Goal: Information Seeking & Learning: Understand process/instructions

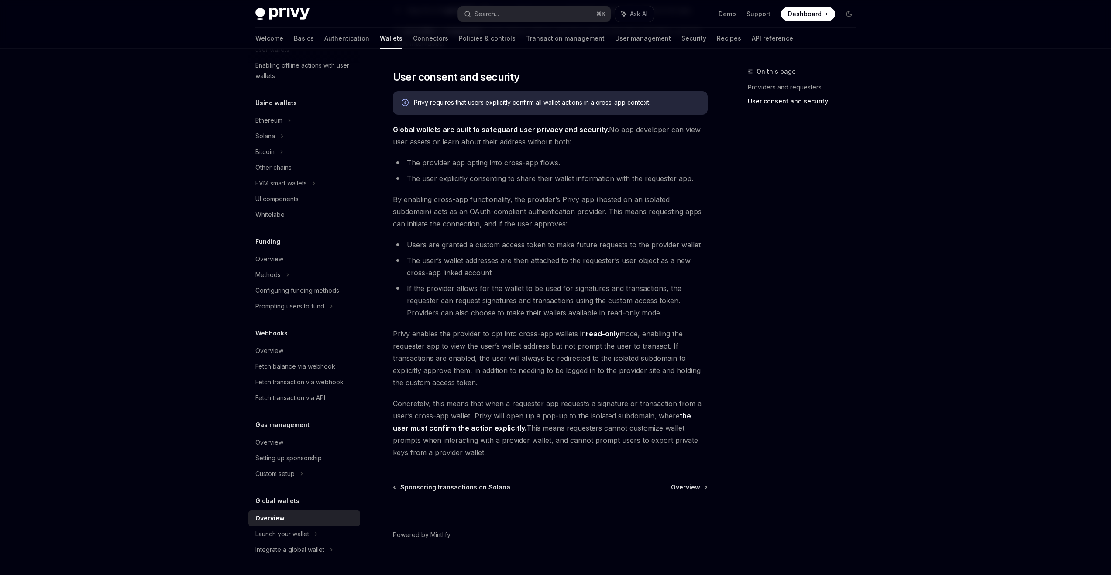
scroll to position [531, 0]
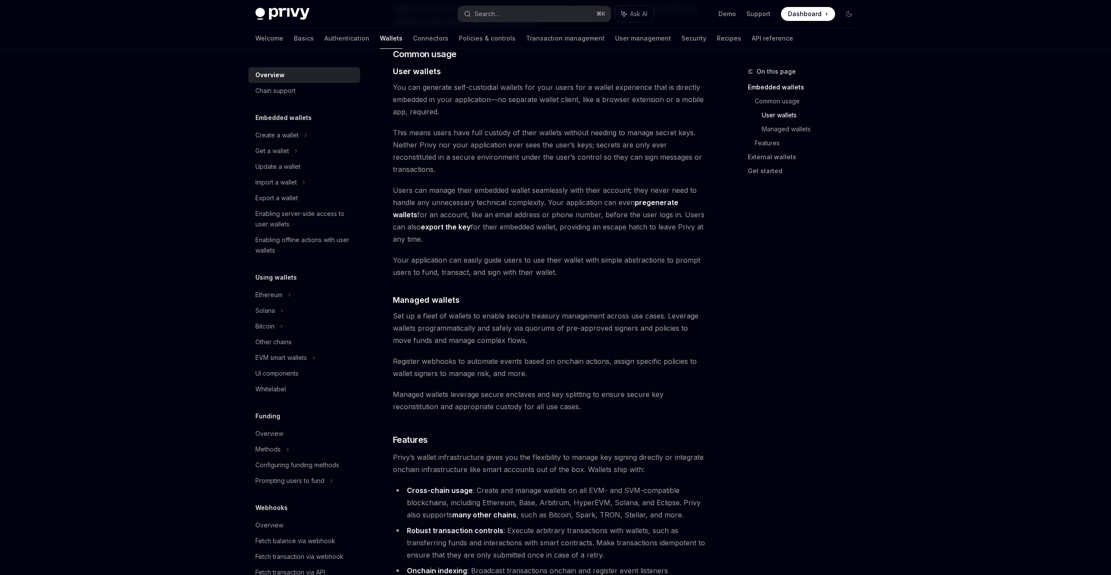
scroll to position [767, 0]
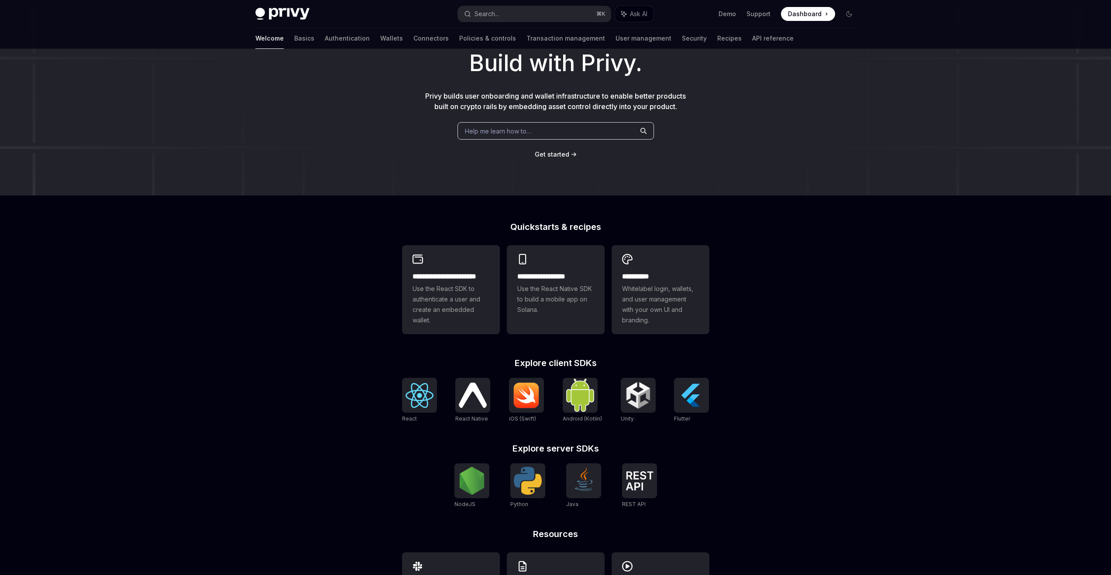
scroll to position [119, 0]
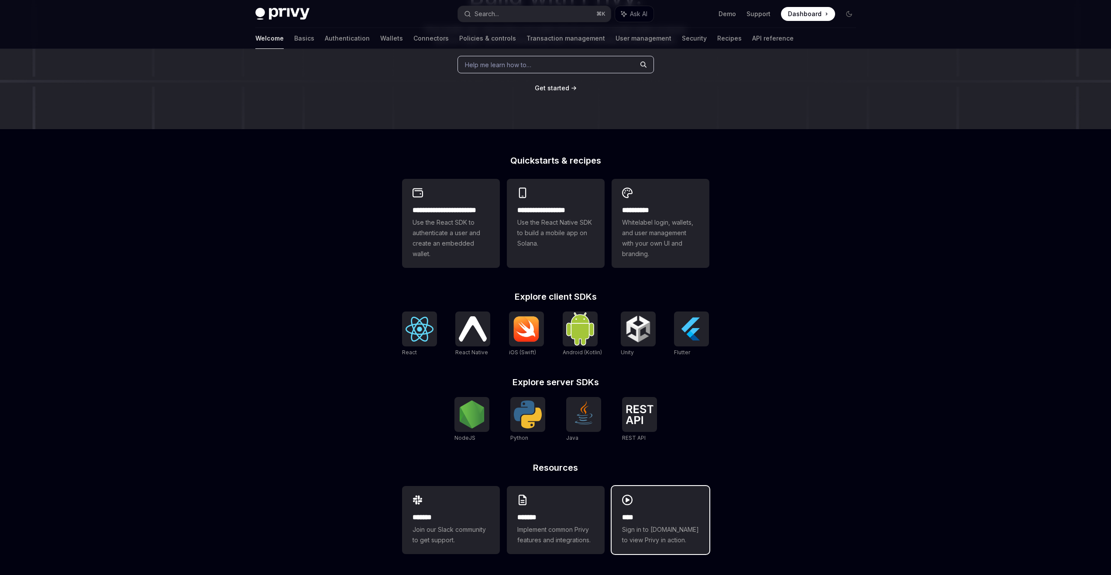
click at [648, 513] on h2 "****" at bounding box center [660, 517] width 77 height 10
click at [547, 522] on h2 "*******" at bounding box center [555, 517] width 77 height 10
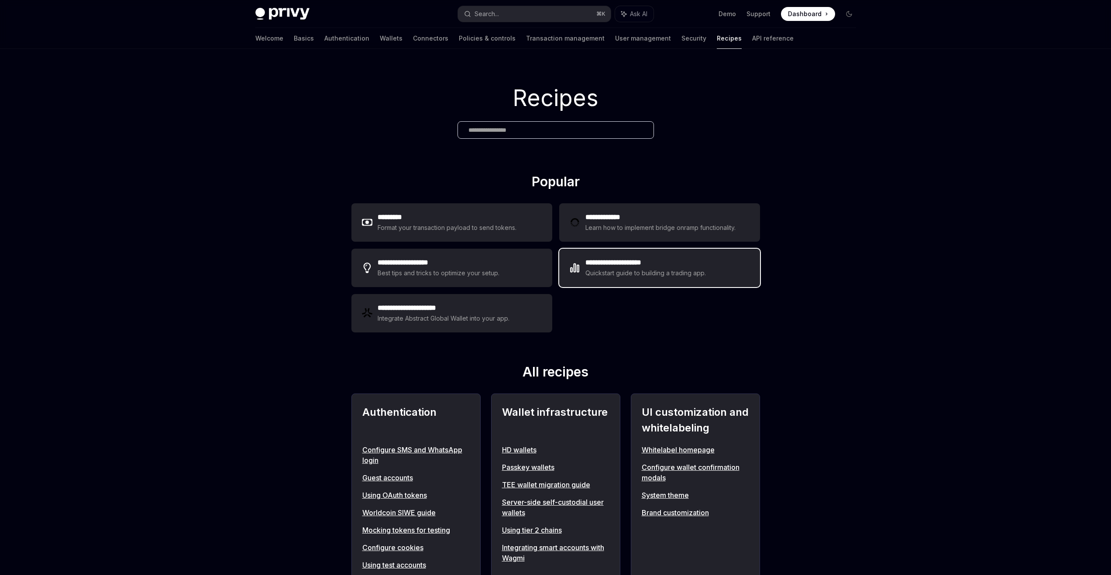
click at [688, 261] on h2 "**********" at bounding box center [645, 263] width 121 height 10
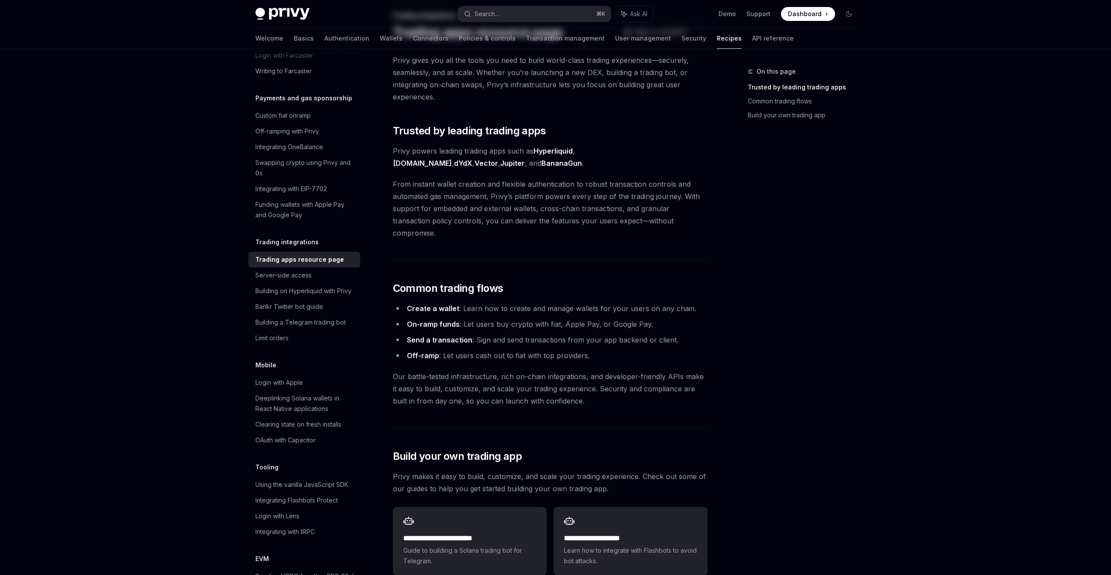
scroll to position [182, 0]
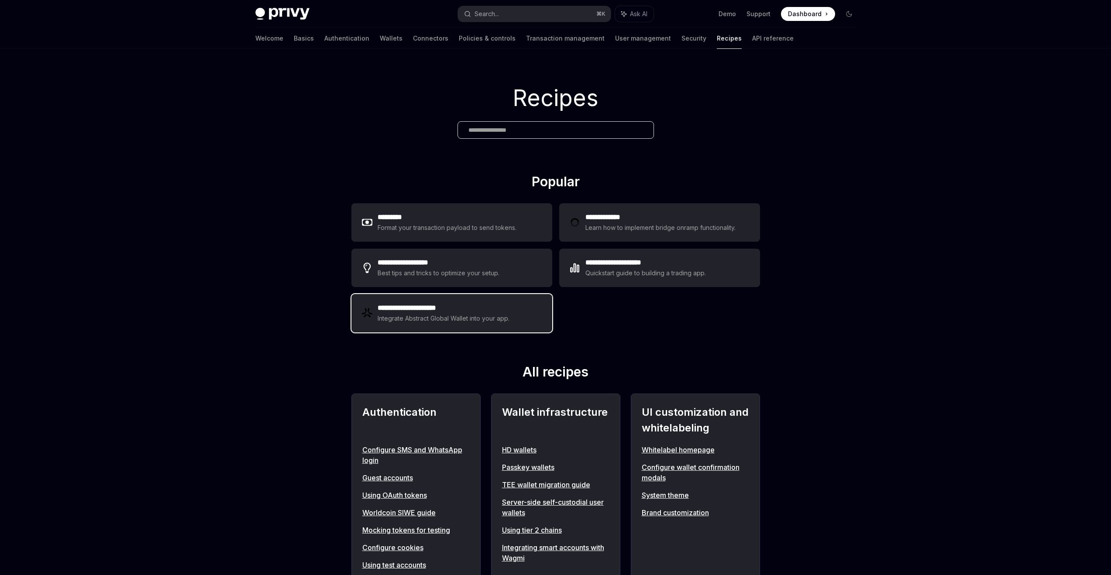
click at [456, 318] on div "Integrate Abstract Global Wallet into your app." at bounding box center [444, 318] width 133 height 10
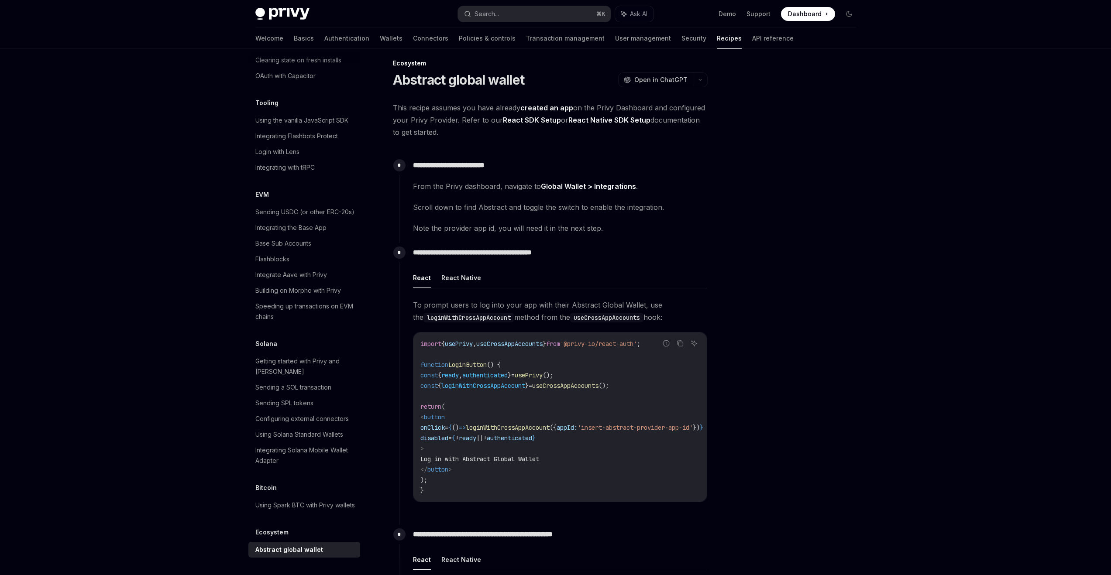
scroll to position [10, 0]
click at [509, 196] on div "From the Privy dashboard, navigate to Global Wallet > Integrations . Scroll dow…" at bounding box center [560, 206] width 294 height 54
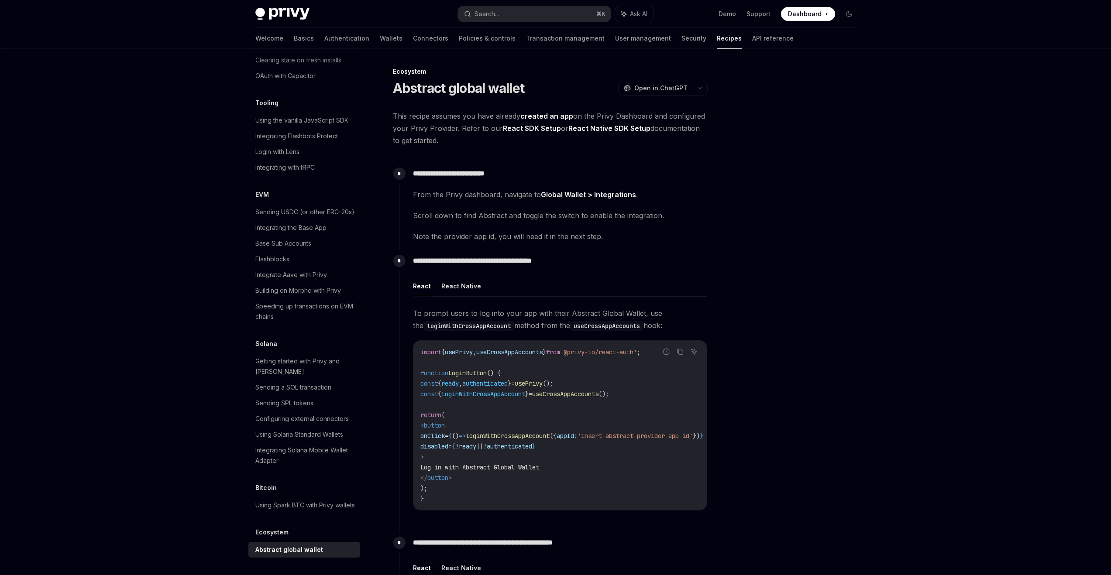
scroll to position [163, 0]
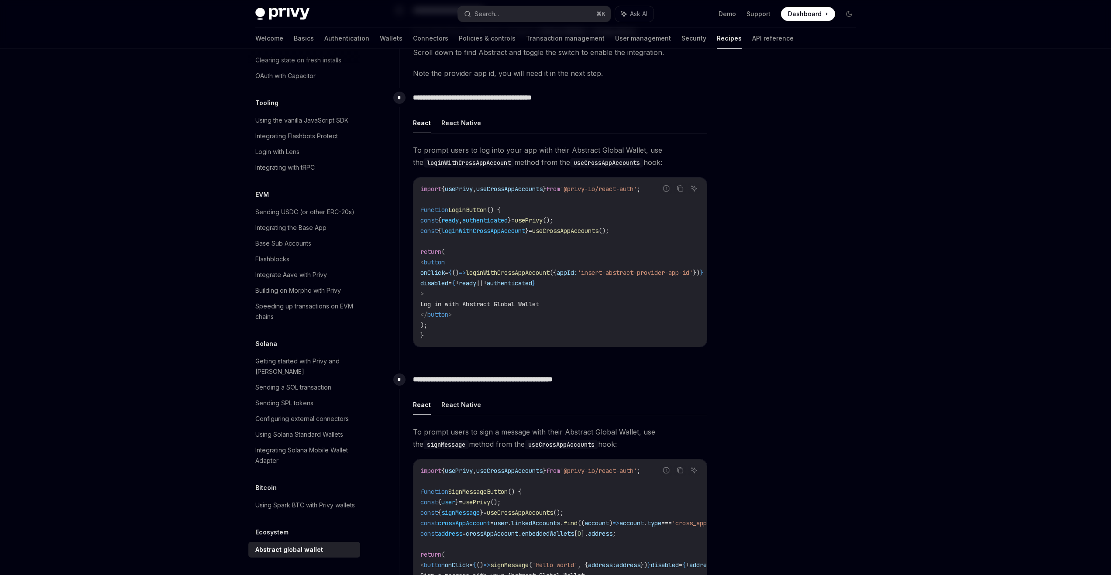
click at [466, 190] on span "usePrivy" at bounding box center [459, 189] width 28 height 8
click at [531, 189] on span "useCrossAppAccounts" at bounding box center [509, 189] width 66 height 8
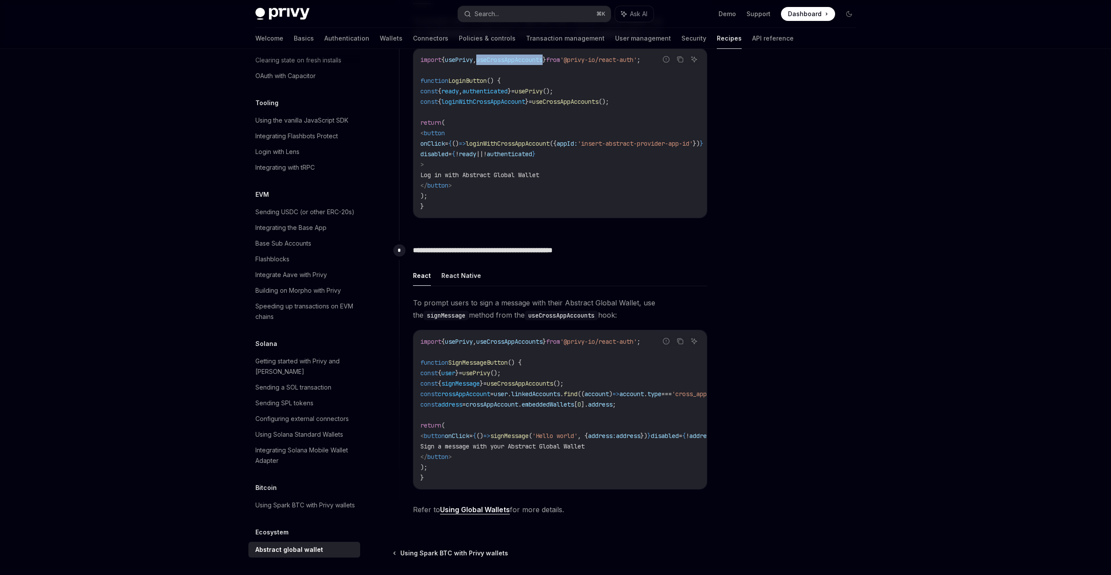
scroll to position [298, 0]
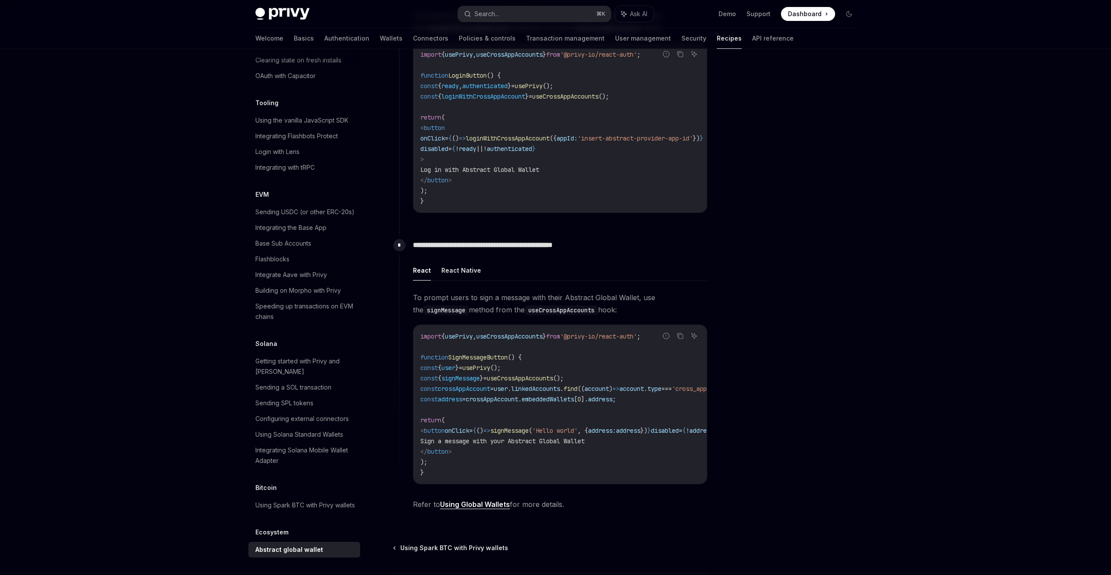
click at [470, 54] on span "usePrivy" at bounding box center [459, 55] width 28 height 8
copy span "usePrivy"
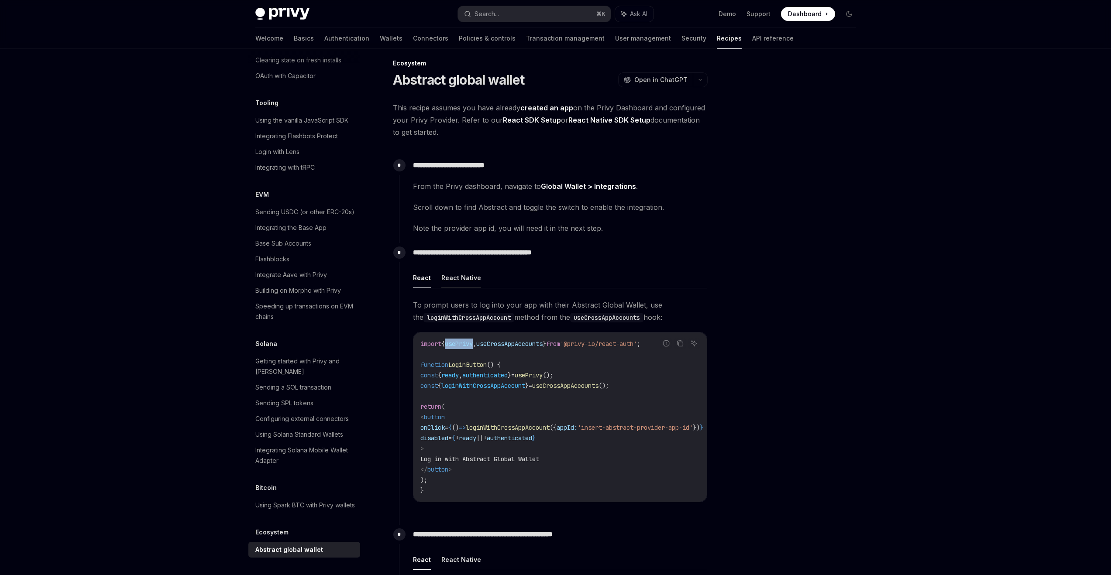
scroll to position [10, 0]
click at [492, 317] on code "loginWithCrossAppAccount" at bounding box center [468, 317] width 91 height 10
copy code "loginWithCrossAppAccount"
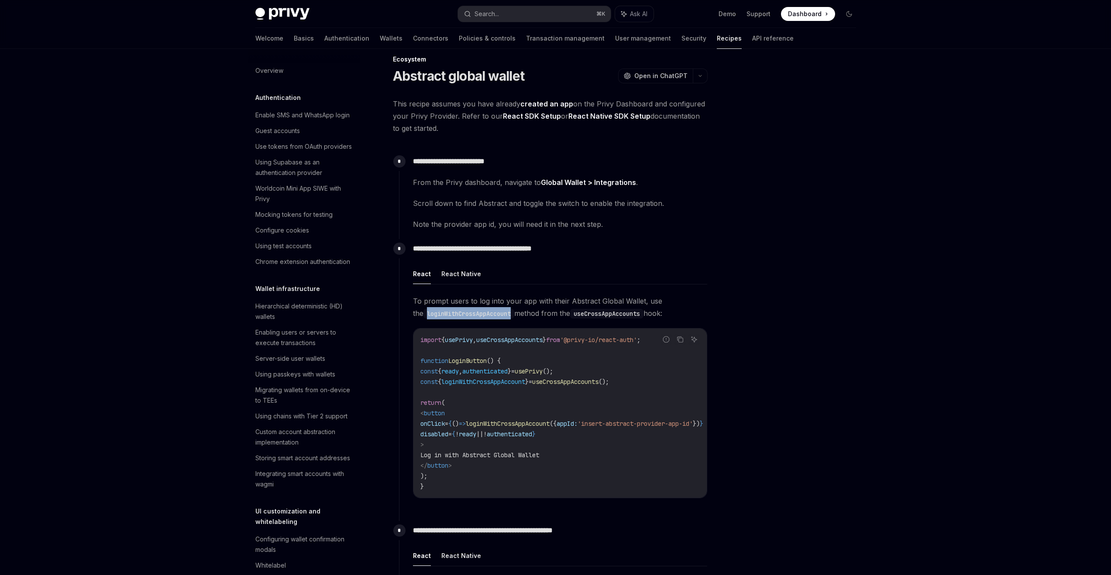
scroll to position [13, 0]
drag, startPoint x: 619, startPoint y: 337, endPoint x: 586, endPoint y: 336, distance: 32.3
click at [586, 336] on span "'@privy-io/react-auth'" at bounding box center [598, 339] width 77 height 8
copy span "@privy-io"
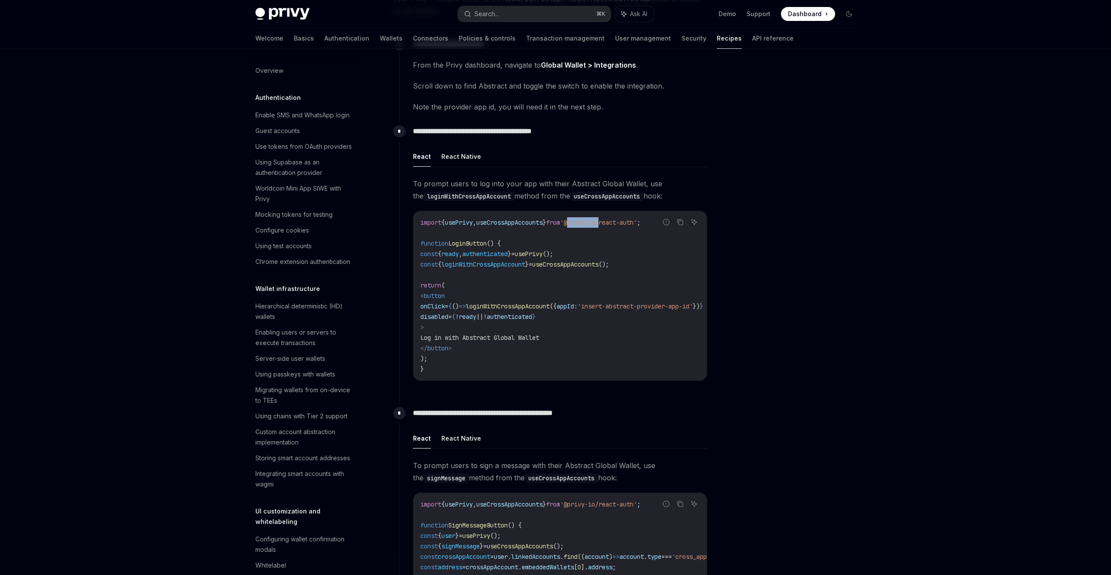
scroll to position [0, 0]
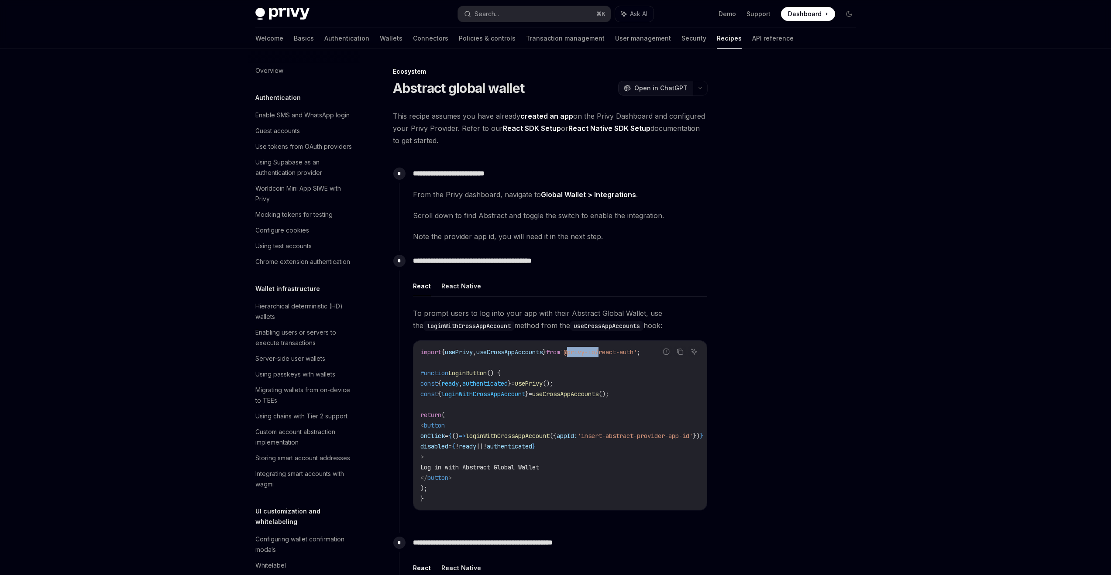
click at [656, 89] on span "Open in ChatGPT" at bounding box center [660, 88] width 53 height 9
type textarea "*"
